Goal: Book appointment/travel/reservation

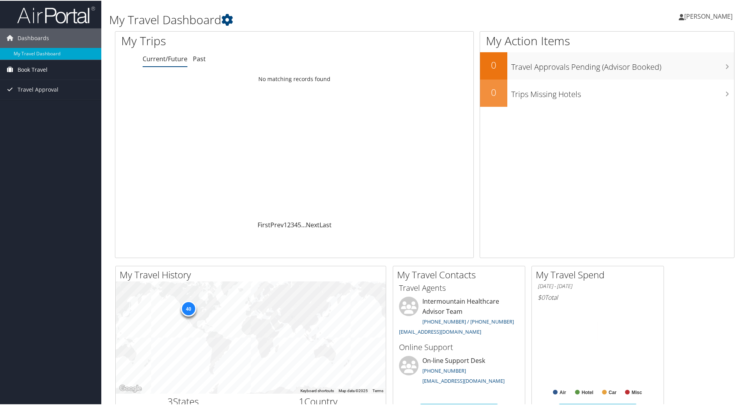
click at [46, 74] on span "Book Travel" at bounding box center [33, 68] width 30 height 19
click at [50, 86] on link "Approval Request (Beta)" at bounding box center [50, 85] width 101 height 12
click at [40, 70] on span "Book Travel" at bounding box center [33, 68] width 30 height 19
click at [41, 95] on link "Book/Manage Online Trips" at bounding box center [50, 96] width 101 height 12
